Goal: Navigation & Orientation: Find specific page/section

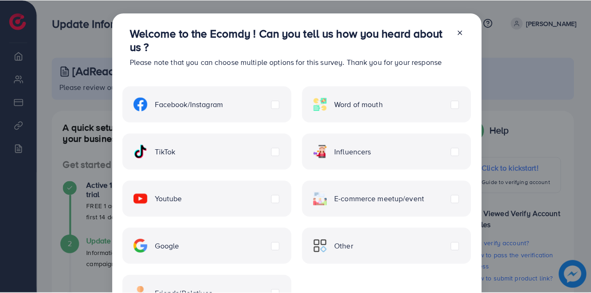
scroll to position [79, 0]
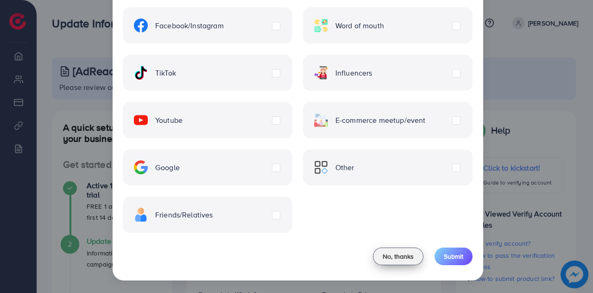
click at [405, 257] on span "No, thanks" at bounding box center [398, 256] width 31 height 9
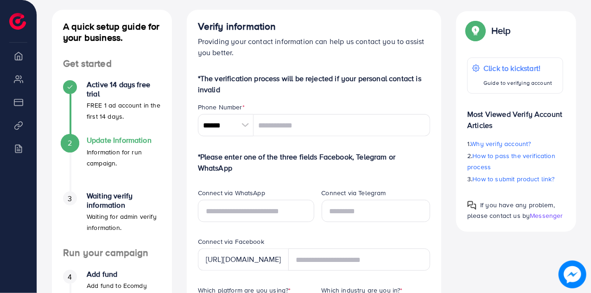
scroll to position [100, 0]
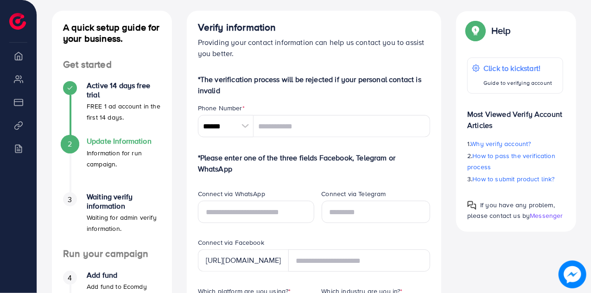
click at [19, 57] on li "Overview" at bounding box center [18, 55] width 37 height 19
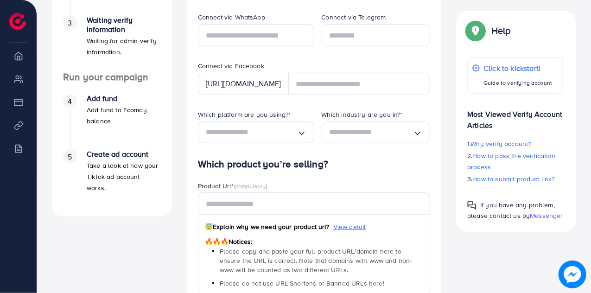
scroll to position [281, 0]
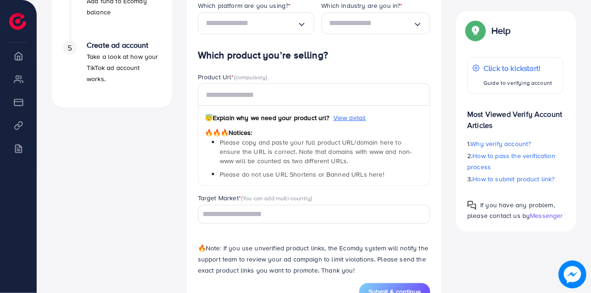
scroll to position [418, 0]
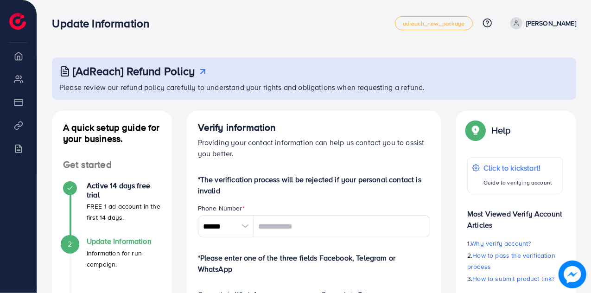
click at [26, 60] on li "Overview" at bounding box center [18, 55] width 37 height 19
click at [17, 56] on li "Overview" at bounding box center [18, 55] width 37 height 19
click at [16, 26] on img at bounding box center [17, 21] width 17 height 17
